Goal: Task Accomplishment & Management: Manage account settings

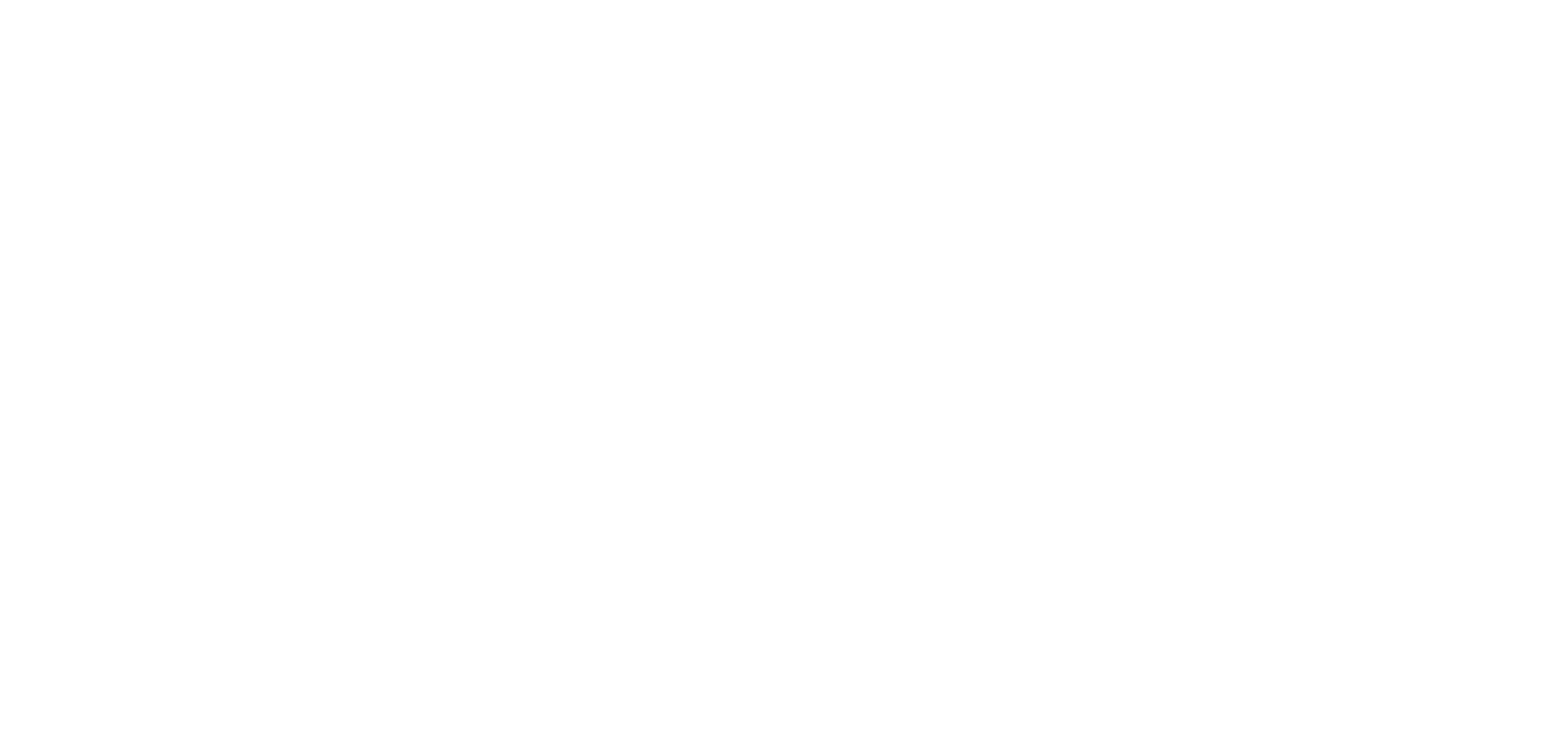
type input "**********"
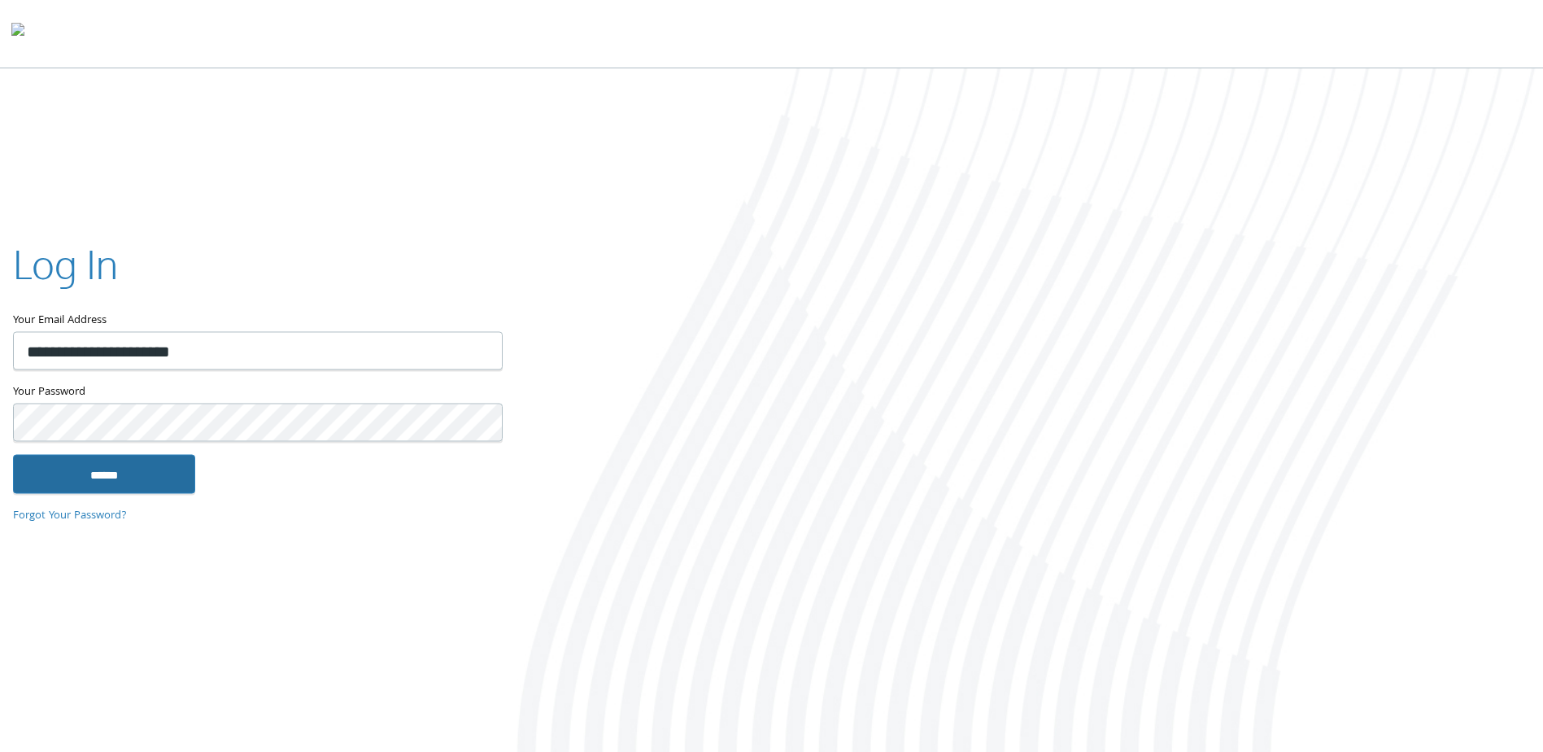
click at [122, 459] on input "******" at bounding box center [104, 474] width 182 height 39
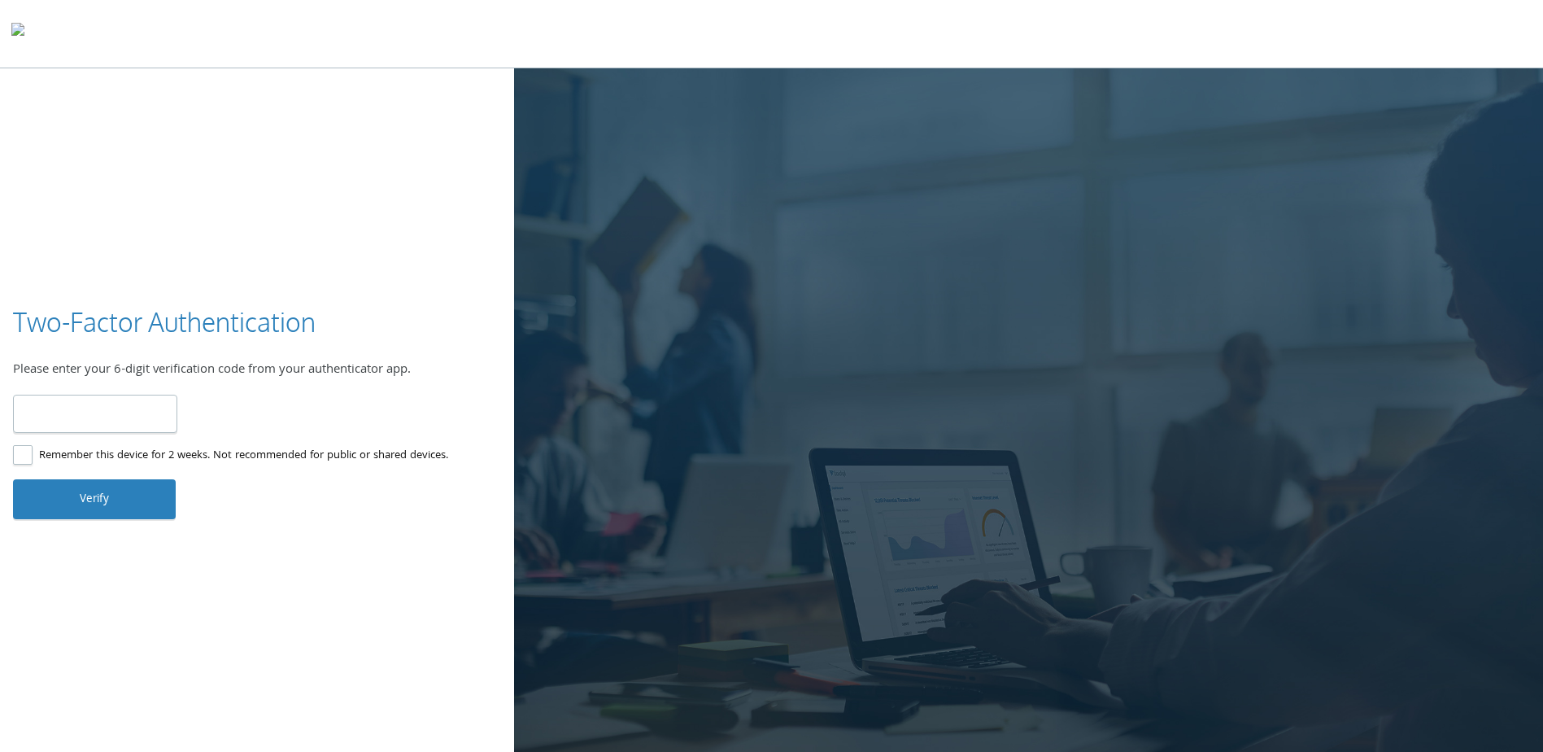
type input "******"
